Goal: Navigation & Orientation: Find specific page/section

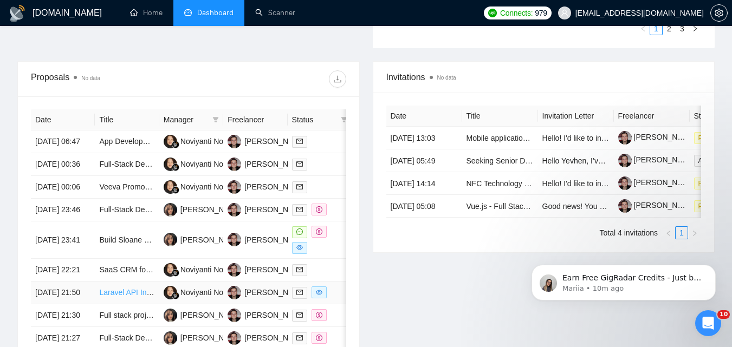
scroll to position [379, 0]
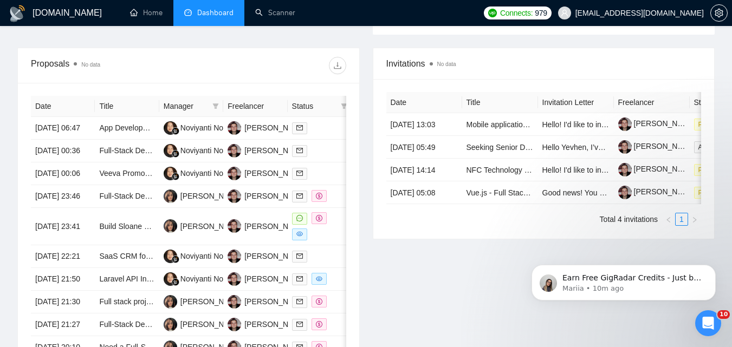
scroll to position [449, 0]
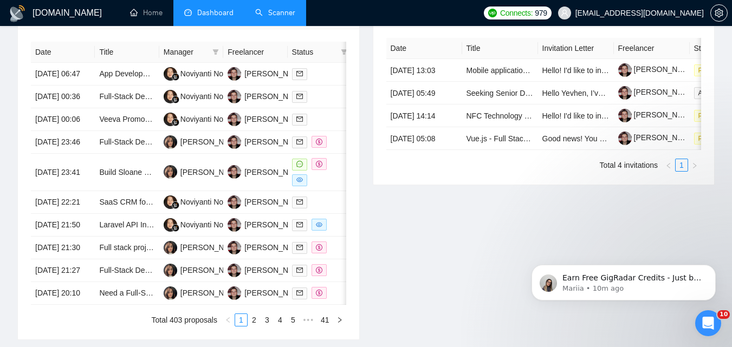
click at [268, 8] on link "Scanner" at bounding box center [275, 12] width 40 height 9
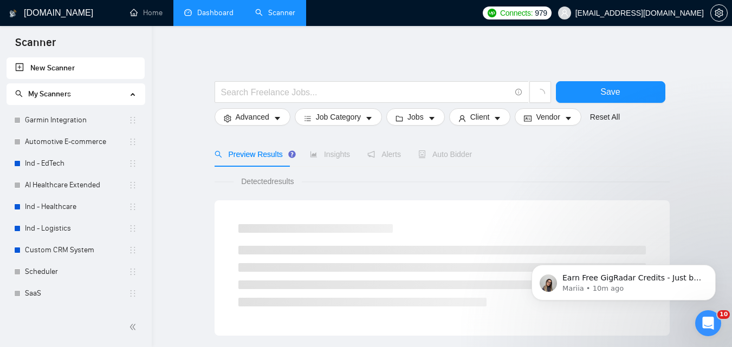
click at [206, 9] on link "Dashboard" at bounding box center [208, 12] width 49 height 9
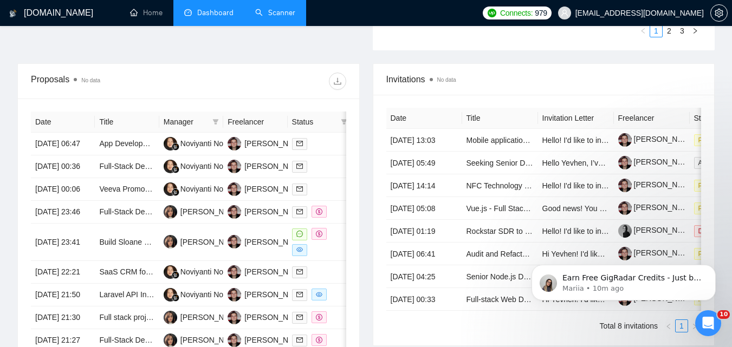
scroll to position [379, 0]
click at [163, 8] on link "Home" at bounding box center [146, 12] width 33 height 9
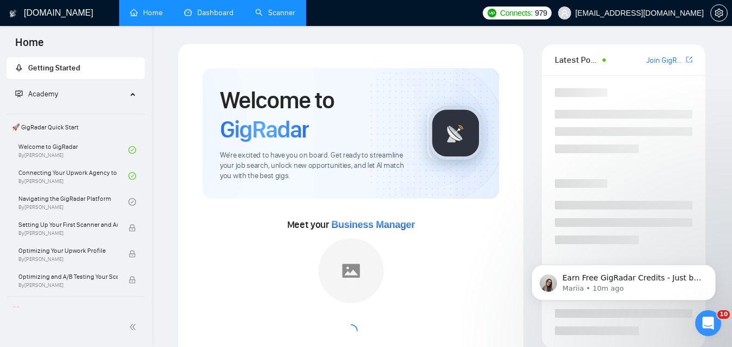
click at [204, 8] on link "Dashboard" at bounding box center [208, 12] width 49 height 9
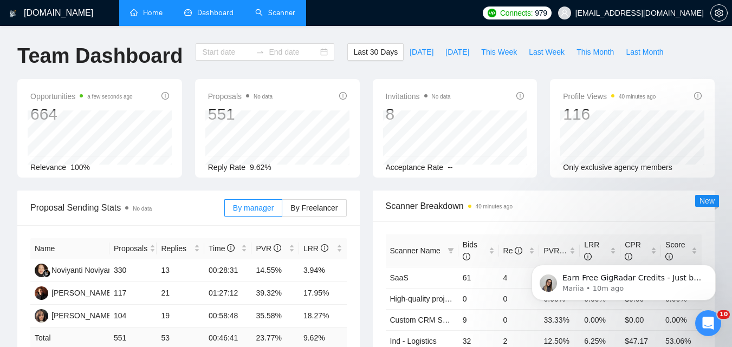
type input "[DATE]"
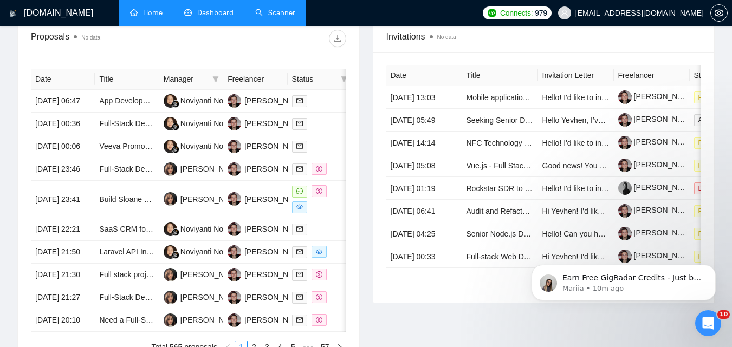
scroll to position [434, 0]
